Goal: Task Accomplishment & Management: Complete application form

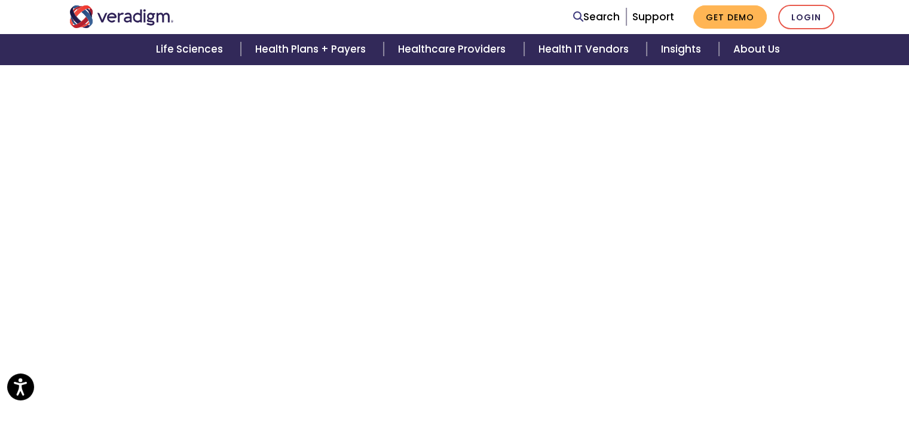
scroll to position [1929, 0]
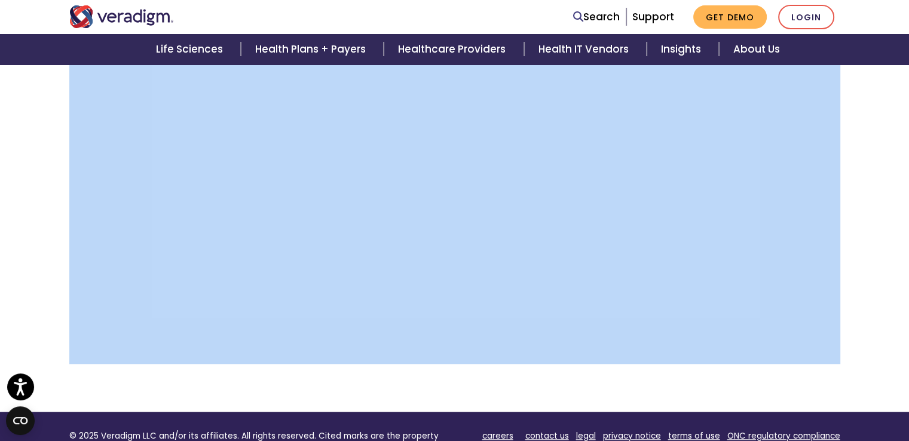
drag, startPoint x: 904, startPoint y: 50, endPoint x: 910, endPoint y: 27, distance: 23.5
click at [904, 50] on div "Life Sciences Health Plans + Payers Healthcare Providers Health IT Vendors Insi…" at bounding box center [454, 49] width 909 height 30
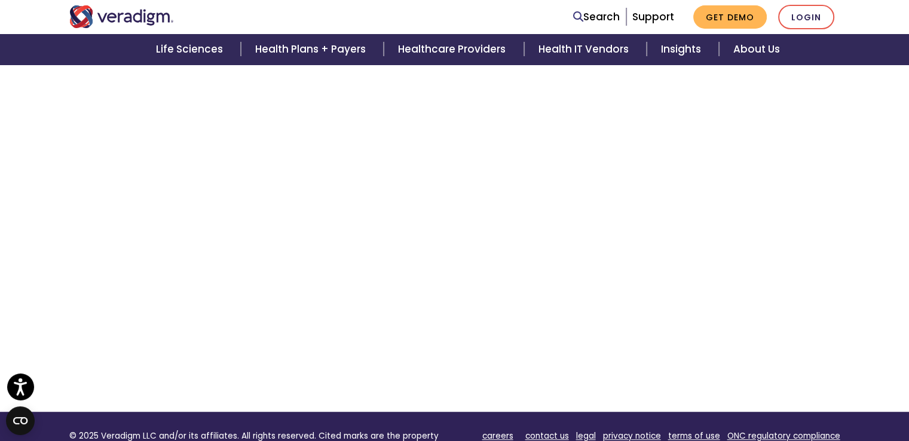
click at [904, 44] on div "Life Sciences Health Plans + Payers Healthcare Providers Health IT Vendors Insi…" at bounding box center [454, 49] width 909 height 30
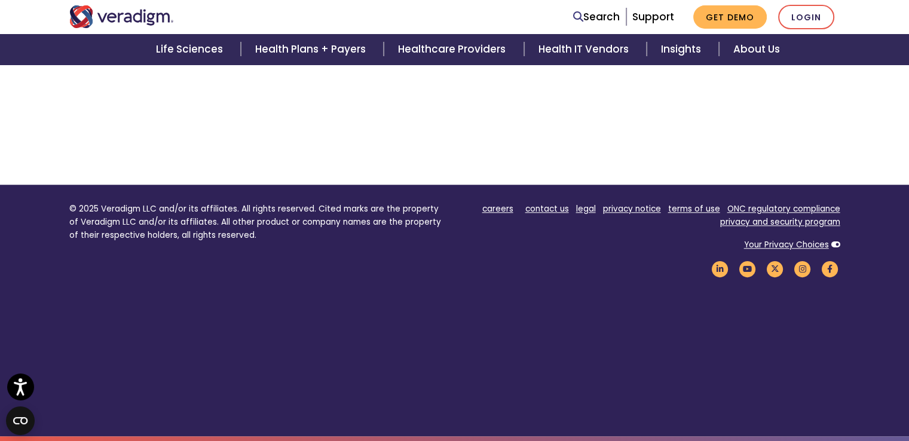
scroll to position [5408, 0]
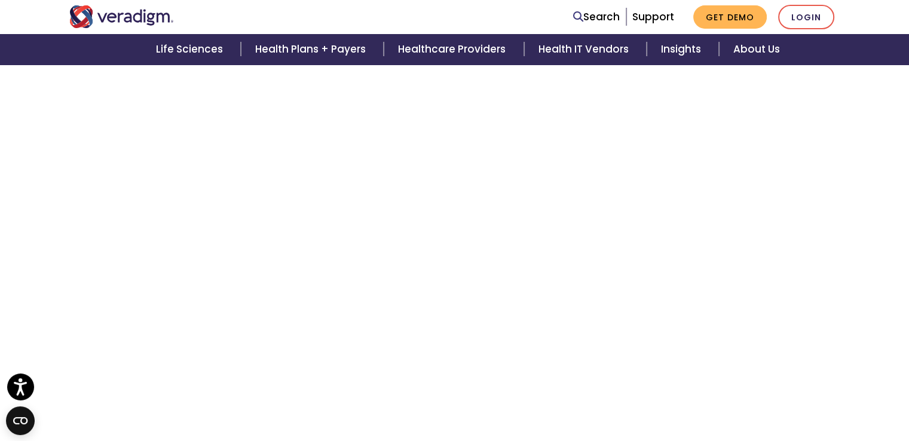
scroll to position [1929, 0]
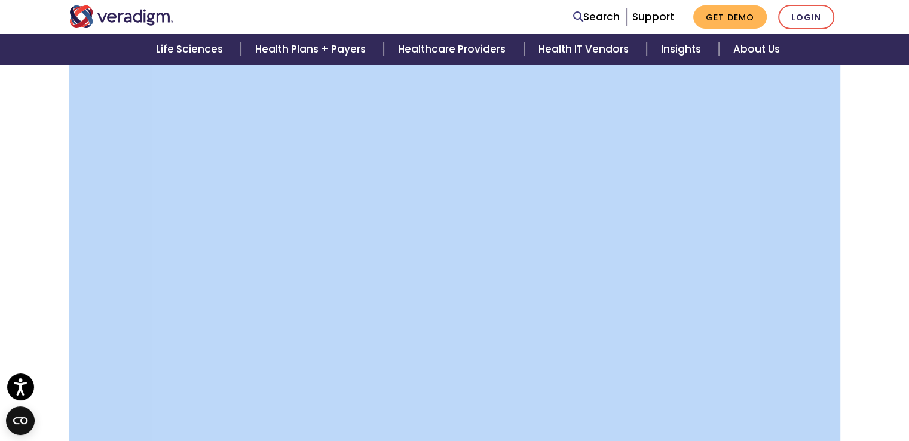
drag, startPoint x: 906, startPoint y: 45, endPoint x: 910, endPoint y: 87, distance: 42.0
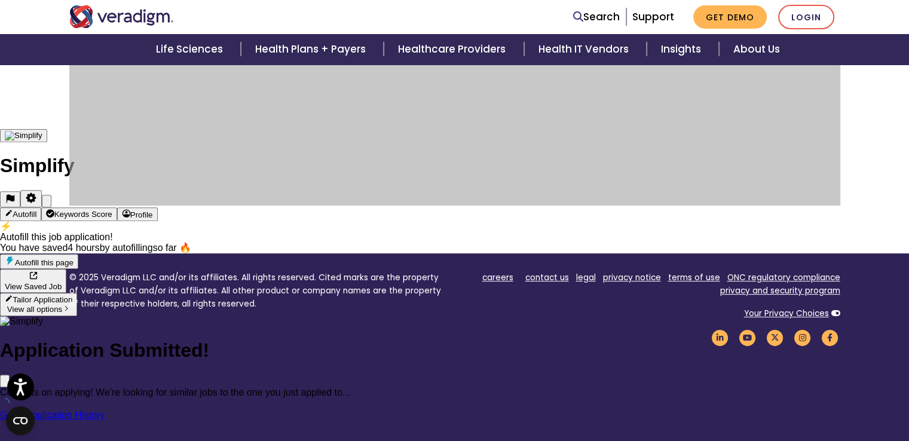
scroll to position [378, 0]
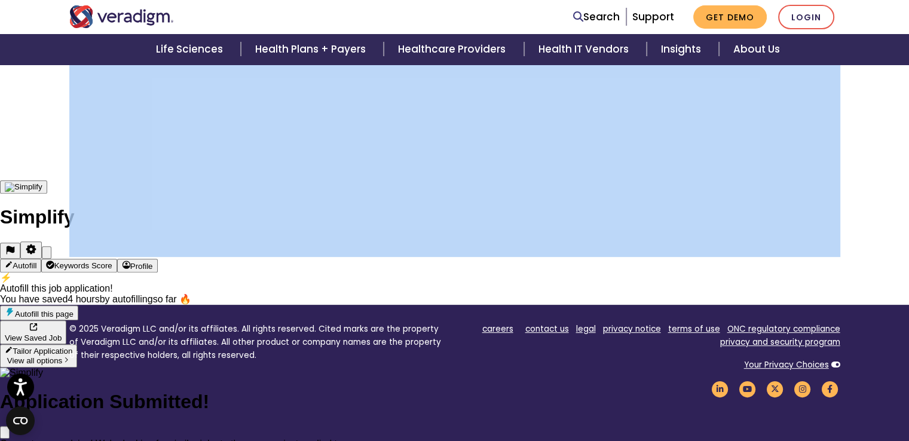
click at [5, 435] on icon "Close" at bounding box center [5, 435] width 0 height 0
click at [860, 249] on div "← Back to Open Positions Together, let's transform health insightfully Scroll b…" at bounding box center [454, 57] width 909 height 495
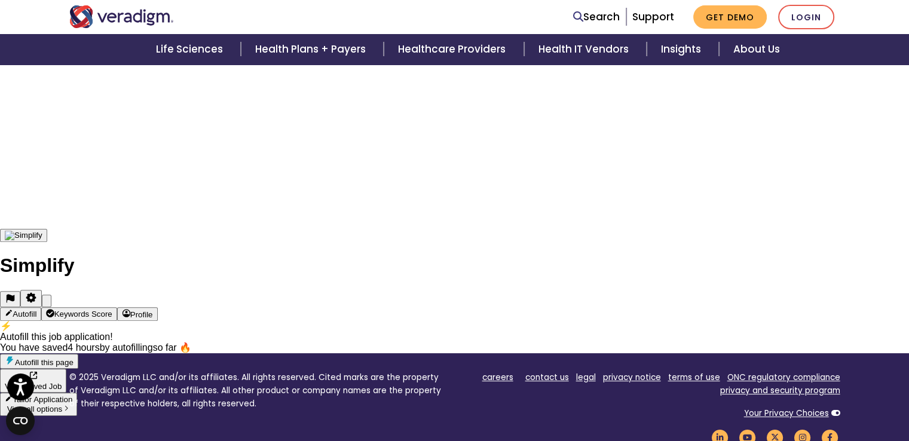
scroll to position [258, 0]
